Goal: Information Seeking & Learning: Learn about a topic

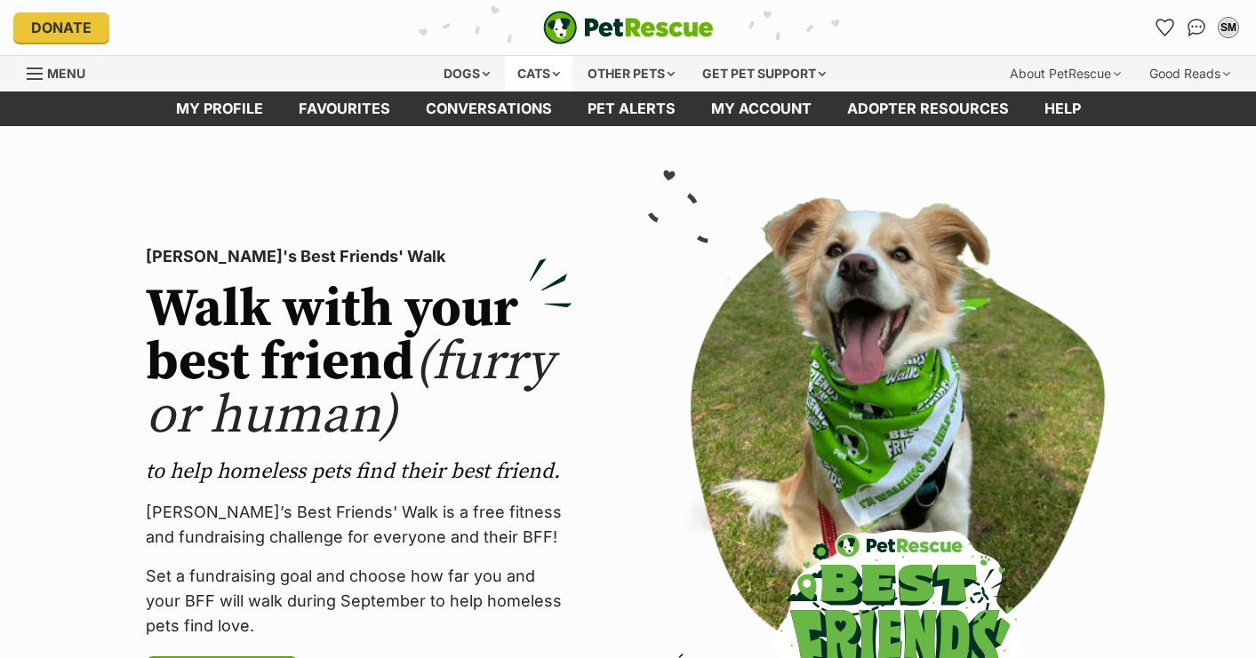
click at [526, 58] on div "Cats" at bounding box center [539, 74] width 68 height 36
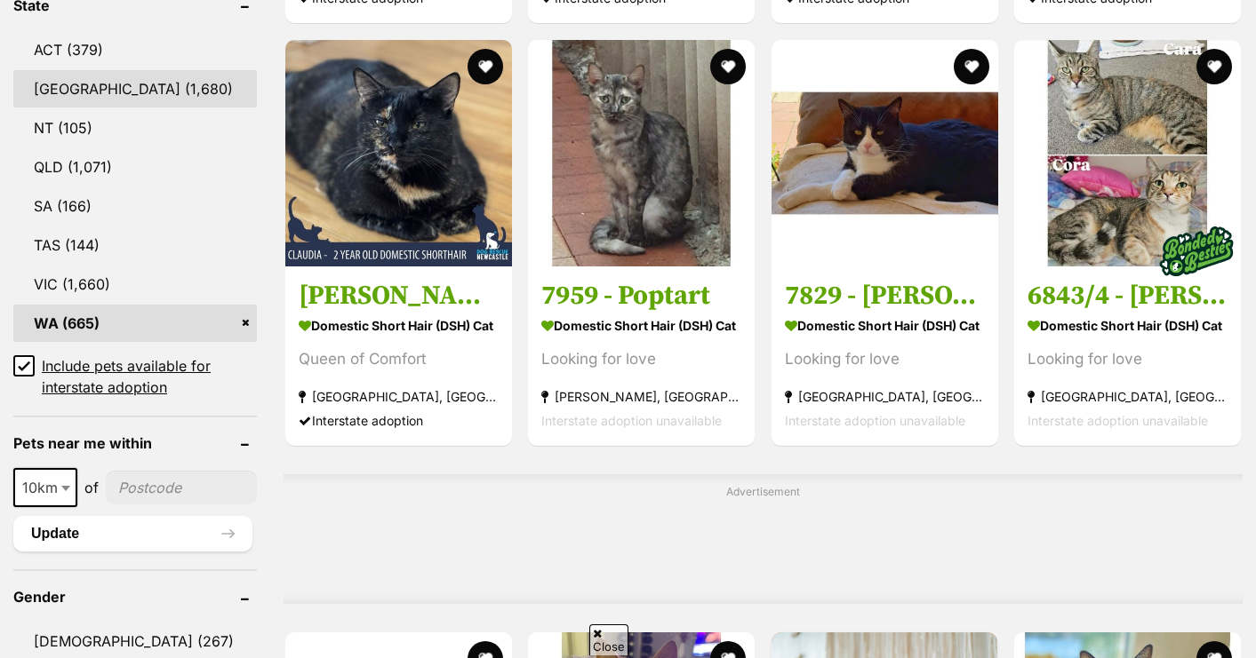
scroll to position [1014, 0]
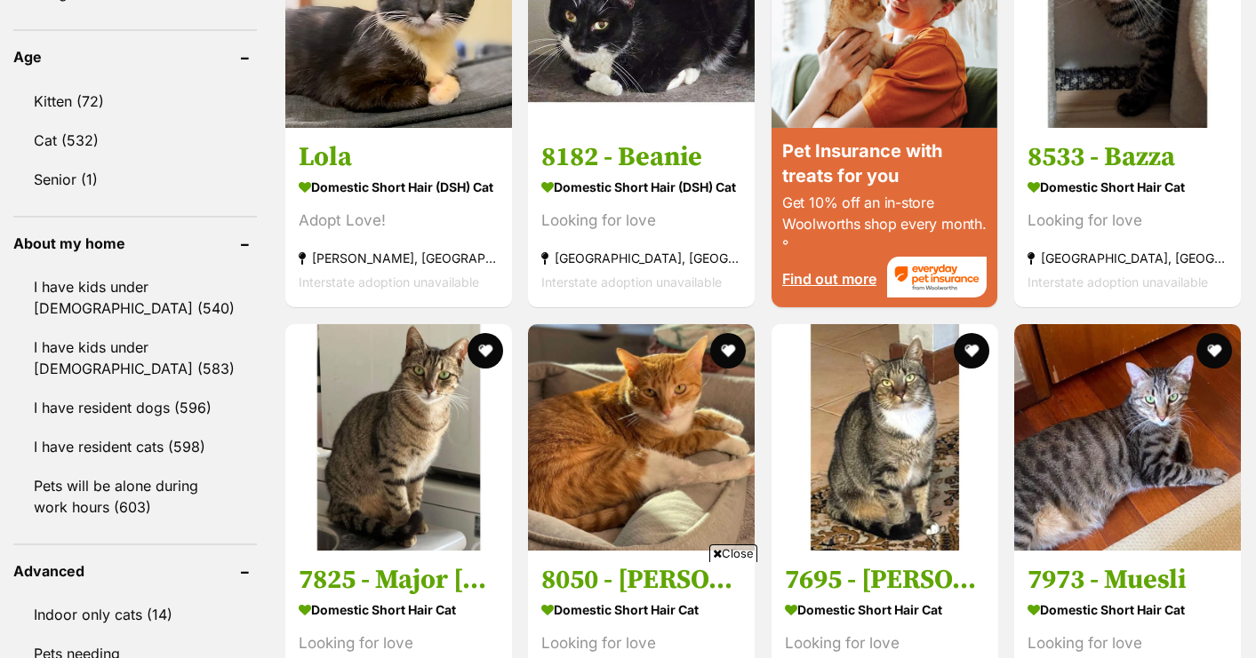
scroll to position [1844, 0]
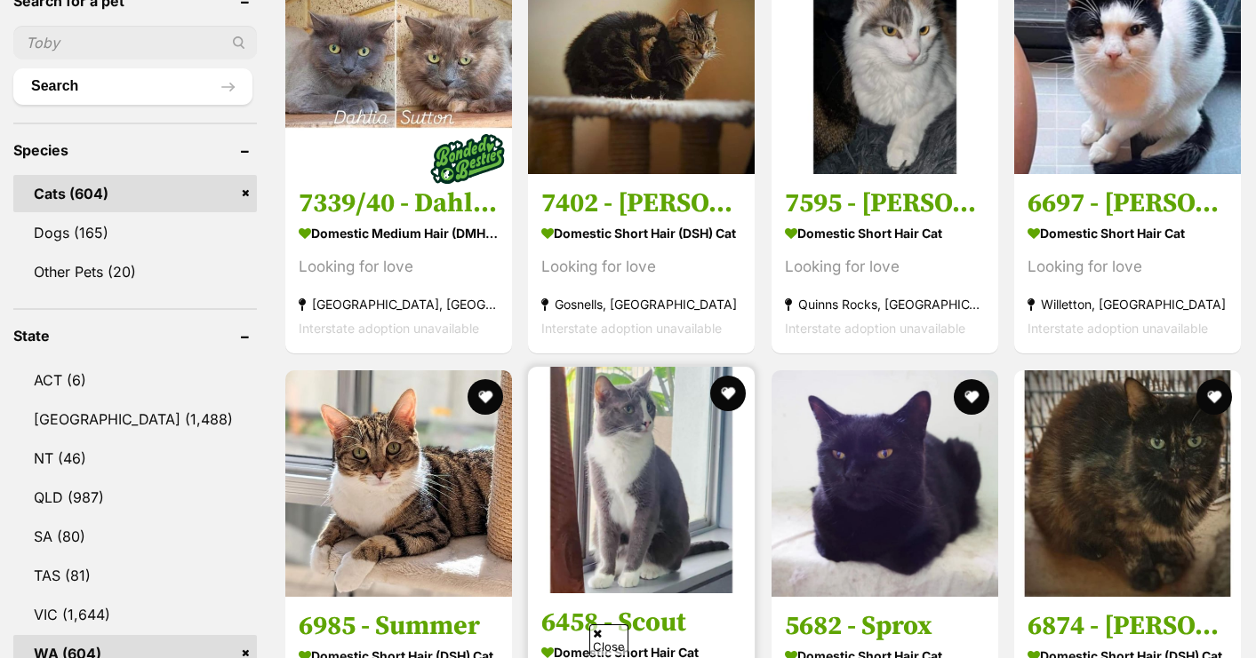
scroll to position [634, 0]
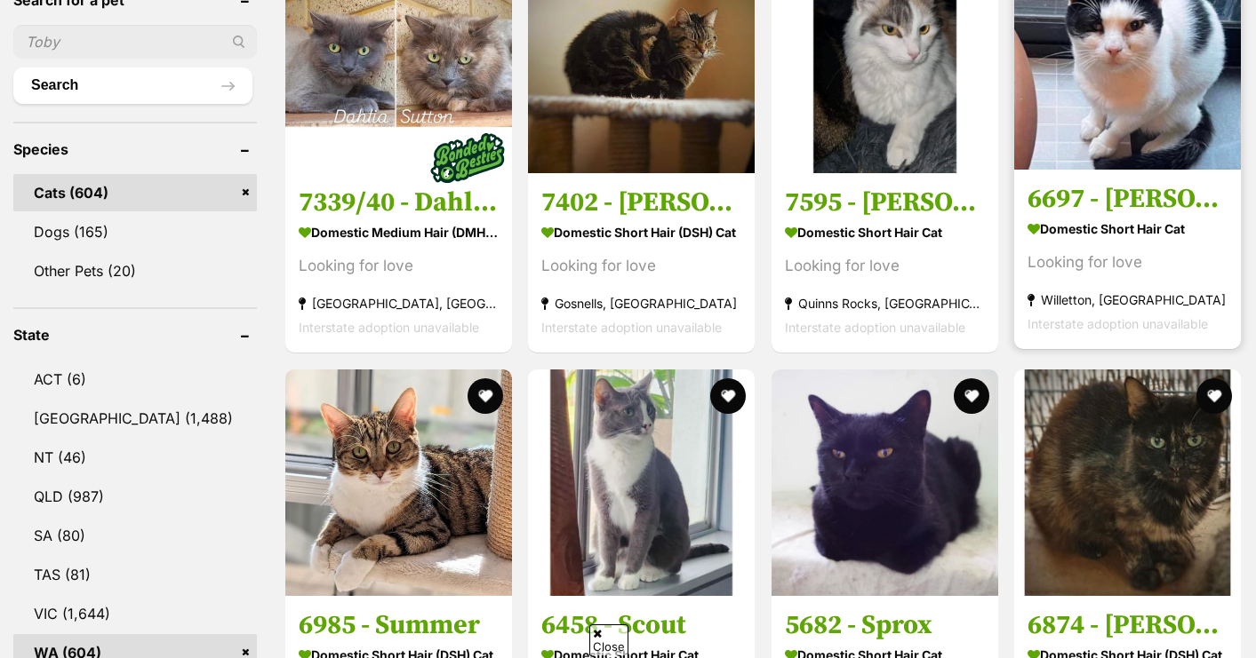
click at [1093, 216] on strong "Domestic Short Hair Cat" at bounding box center [1127, 229] width 200 height 26
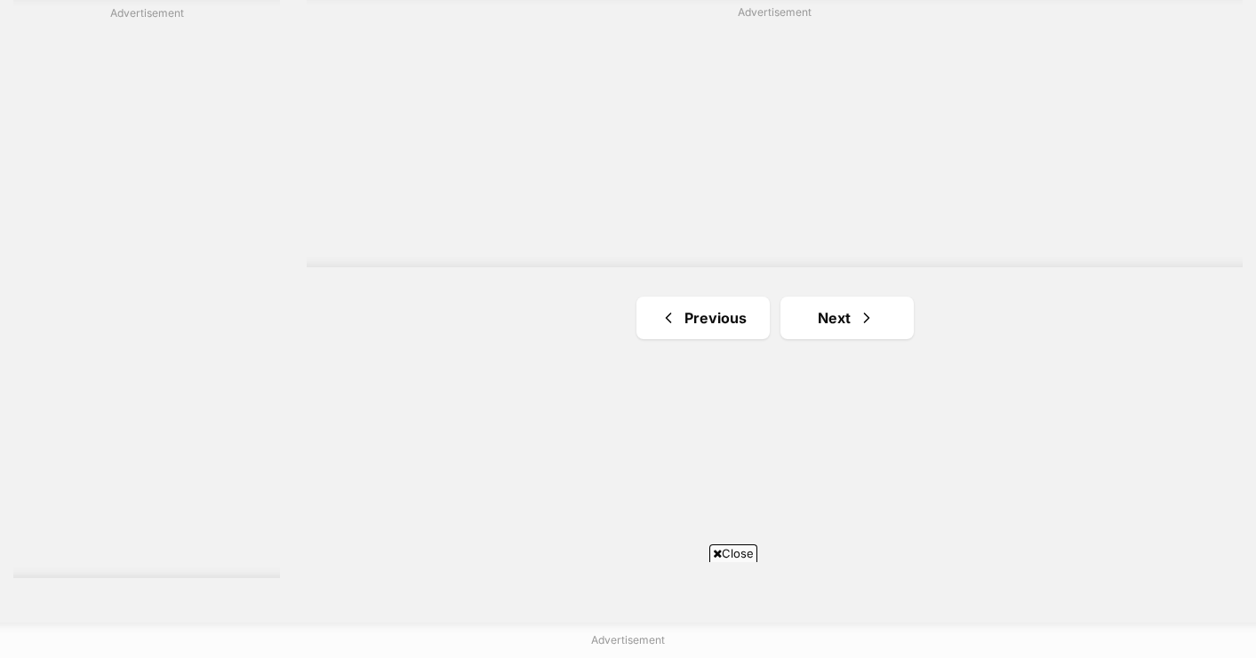
scroll to position [3185, 0]
click at [841, 288] on link "Next" at bounding box center [846, 309] width 133 height 43
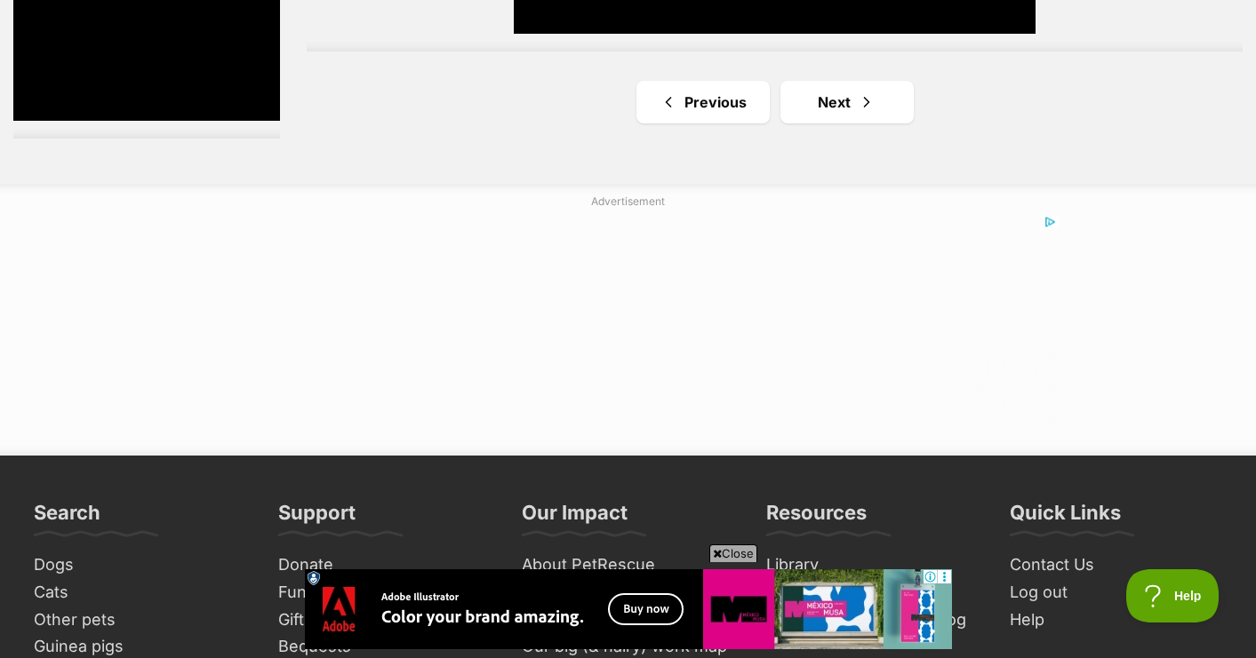
scroll to position [3630, 0]
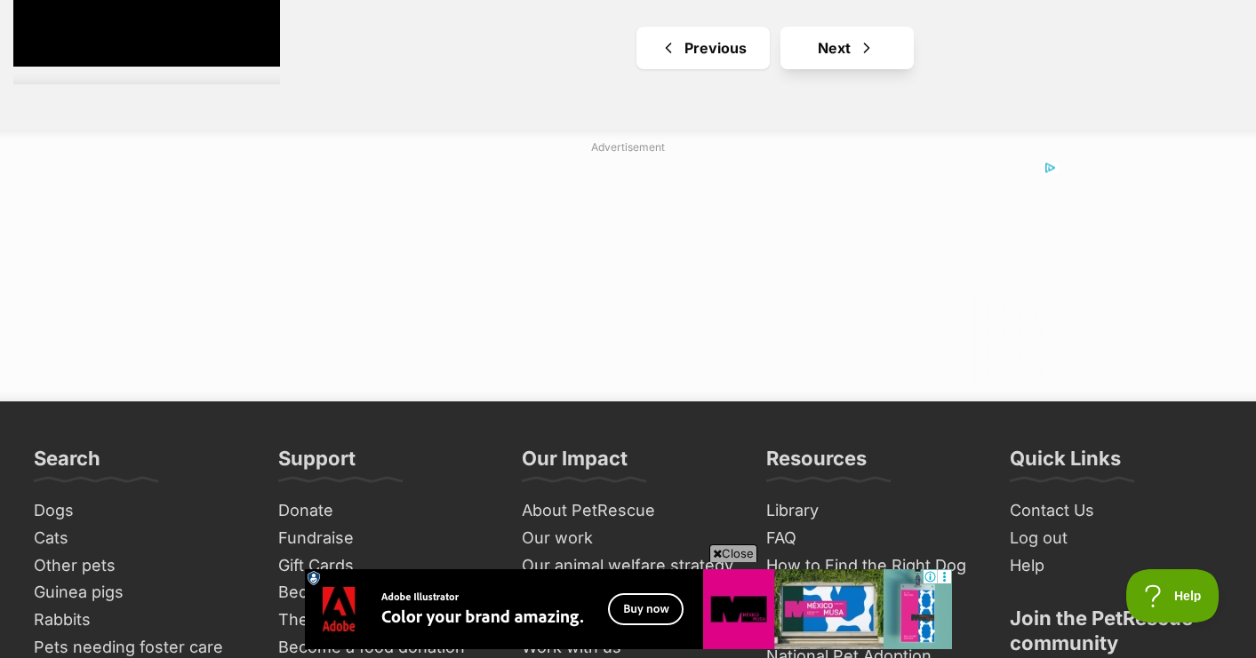
click at [808, 27] on link "Next" at bounding box center [846, 48] width 133 height 43
